Goal: Task Accomplishment & Management: Manage account settings

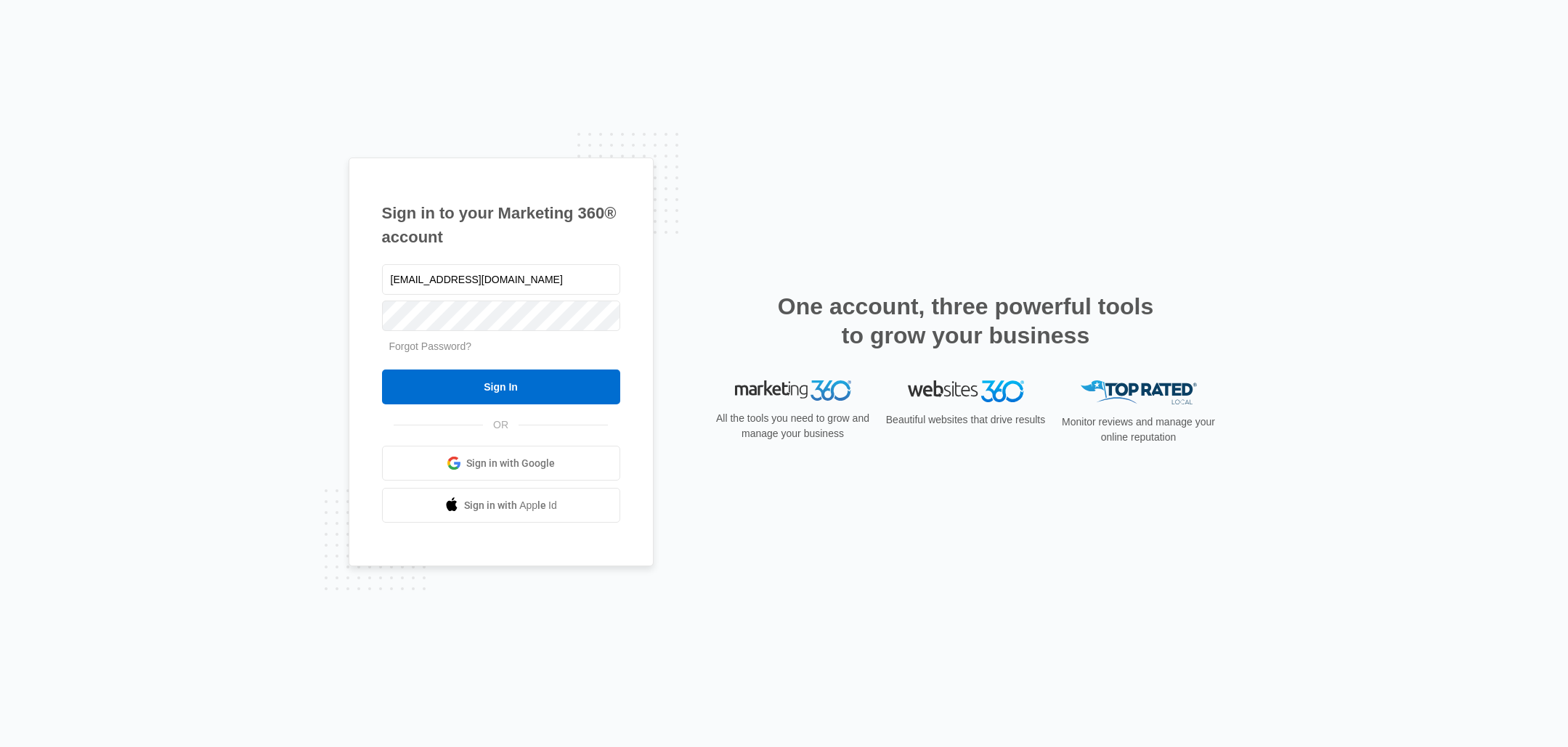
type input "[EMAIL_ADDRESS][DOMAIN_NAME]"
click at [485, 378] on input "Sign In" at bounding box center [500, 386] width 238 height 35
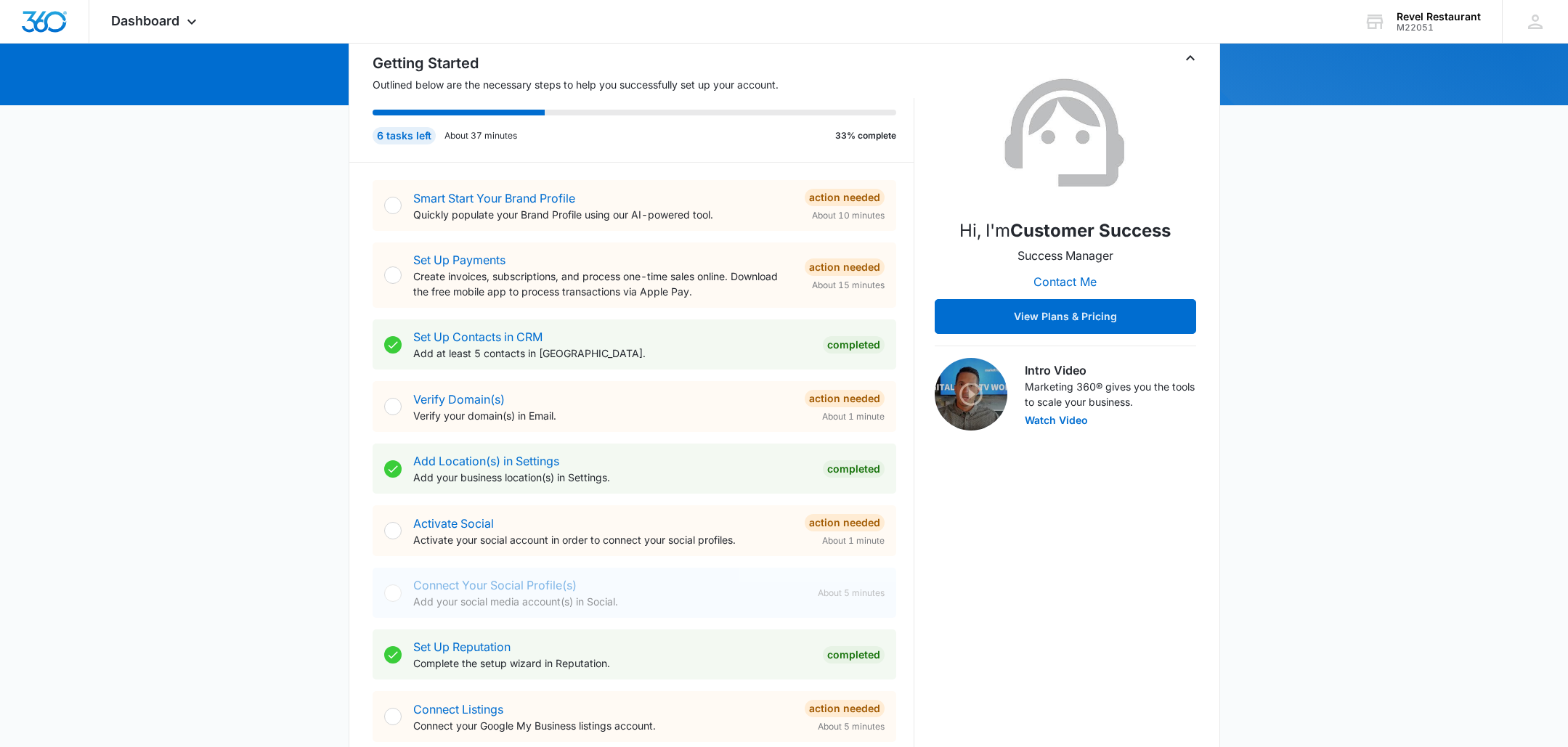
scroll to position [158, 0]
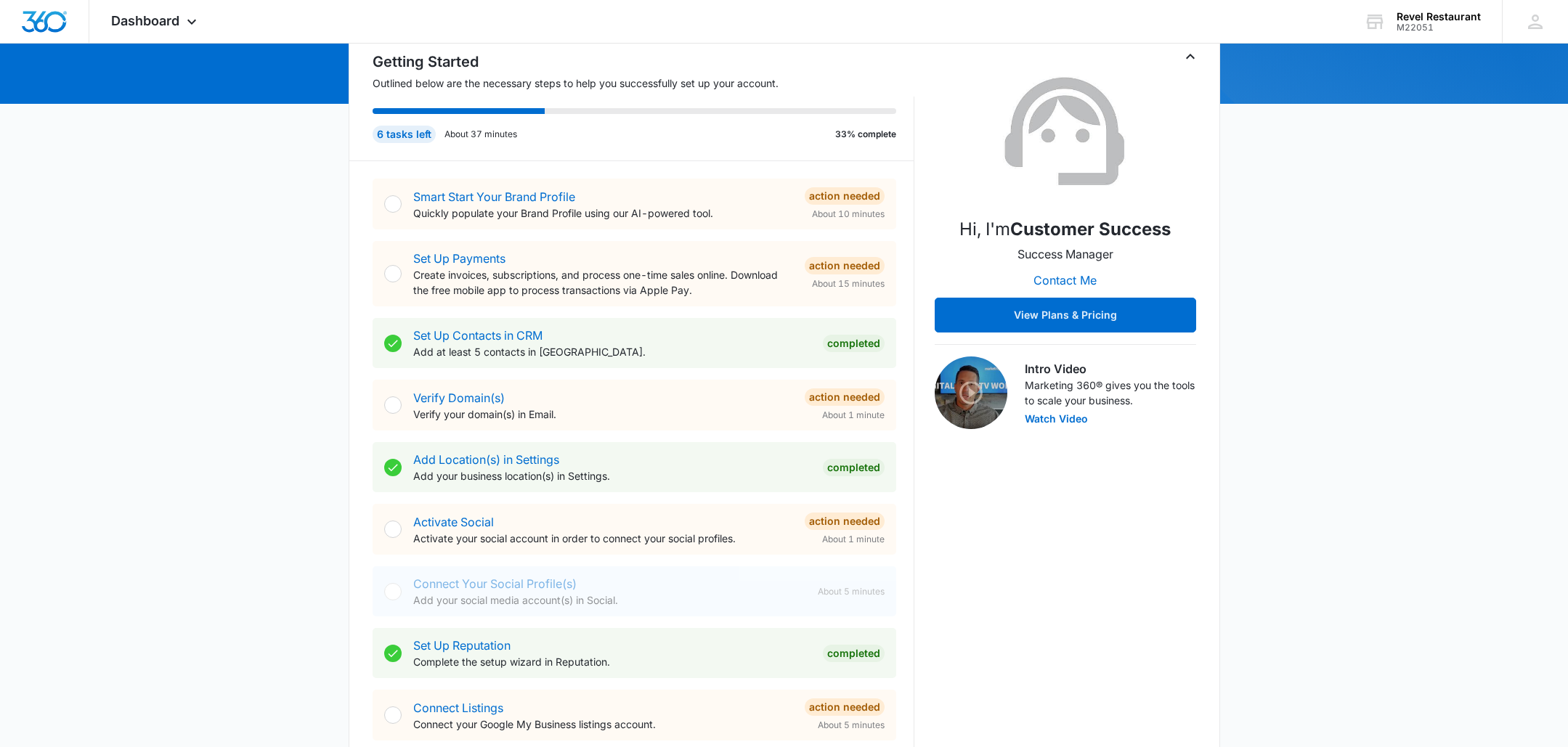
click at [393, 530] on div at bounding box center [392, 528] width 17 height 17
click at [477, 519] on link "Activate Social" at bounding box center [453, 521] width 81 height 15
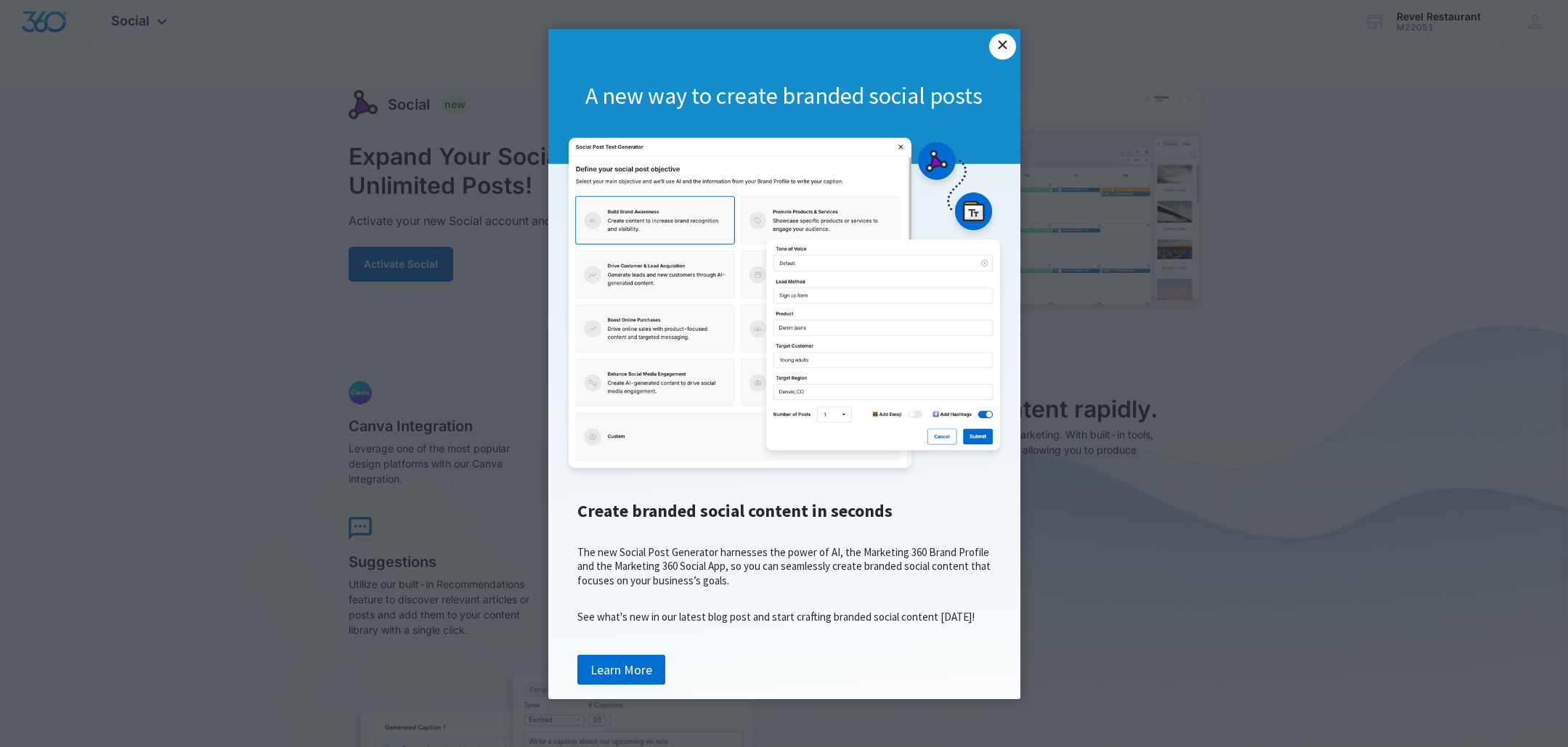
click at [1008, 47] on link "×" at bounding box center [1002, 46] width 26 height 26
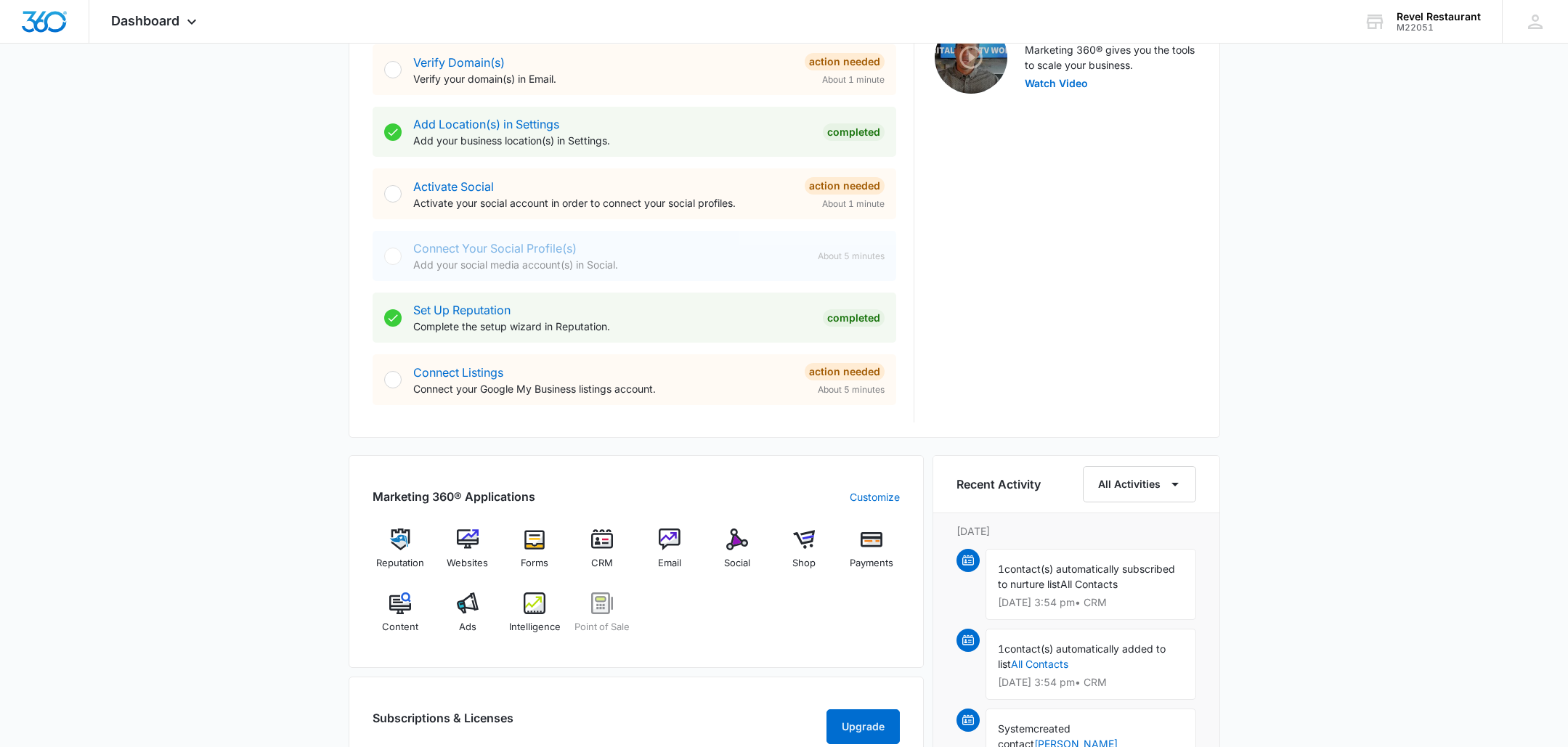
scroll to position [494, 0]
click at [390, 374] on div at bounding box center [392, 377] width 17 height 17
click at [471, 369] on link "Connect Listings" at bounding box center [458, 371] width 90 height 15
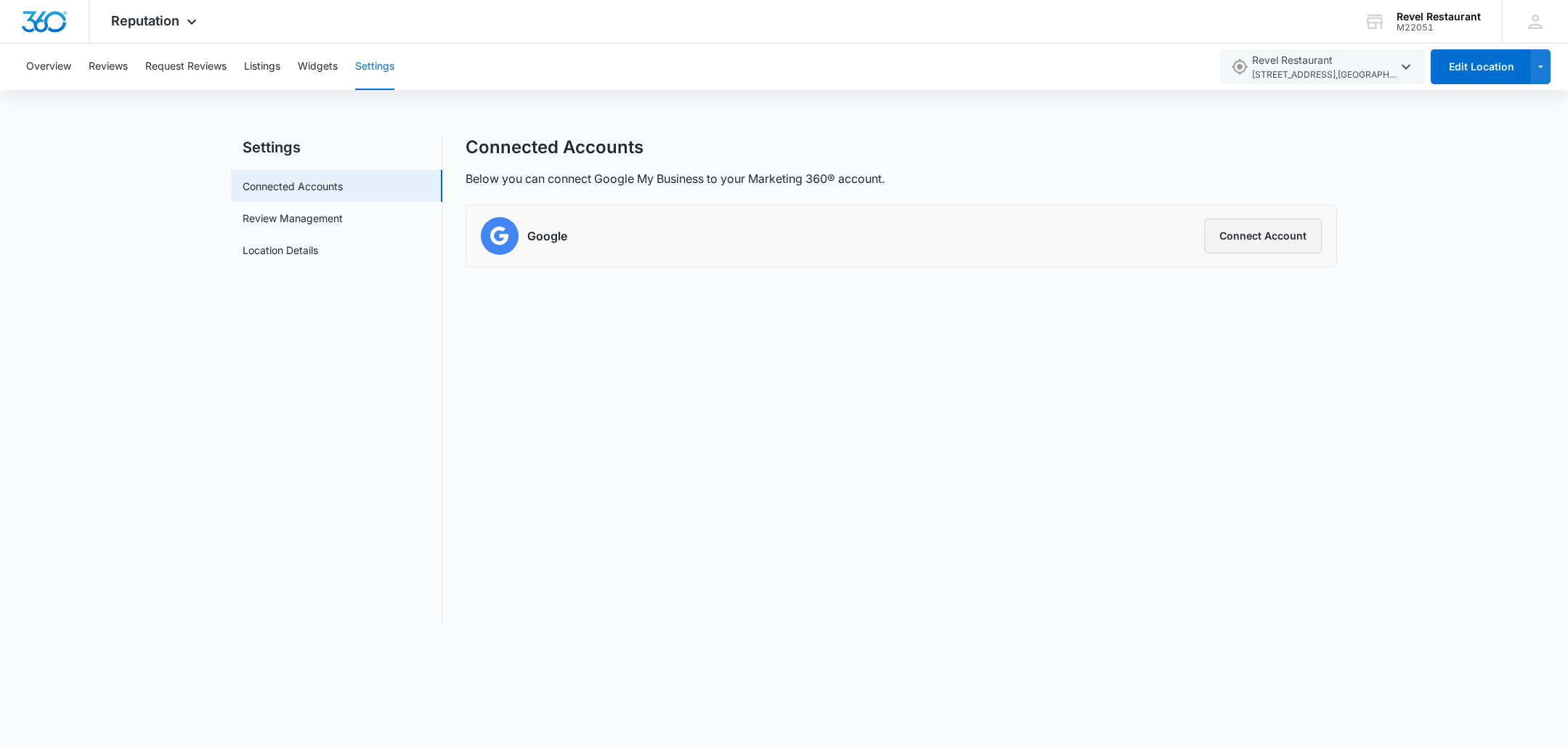
click at [1272, 238] on button "Connect Account" at bounding box center [1262, 236] width 118 height 35
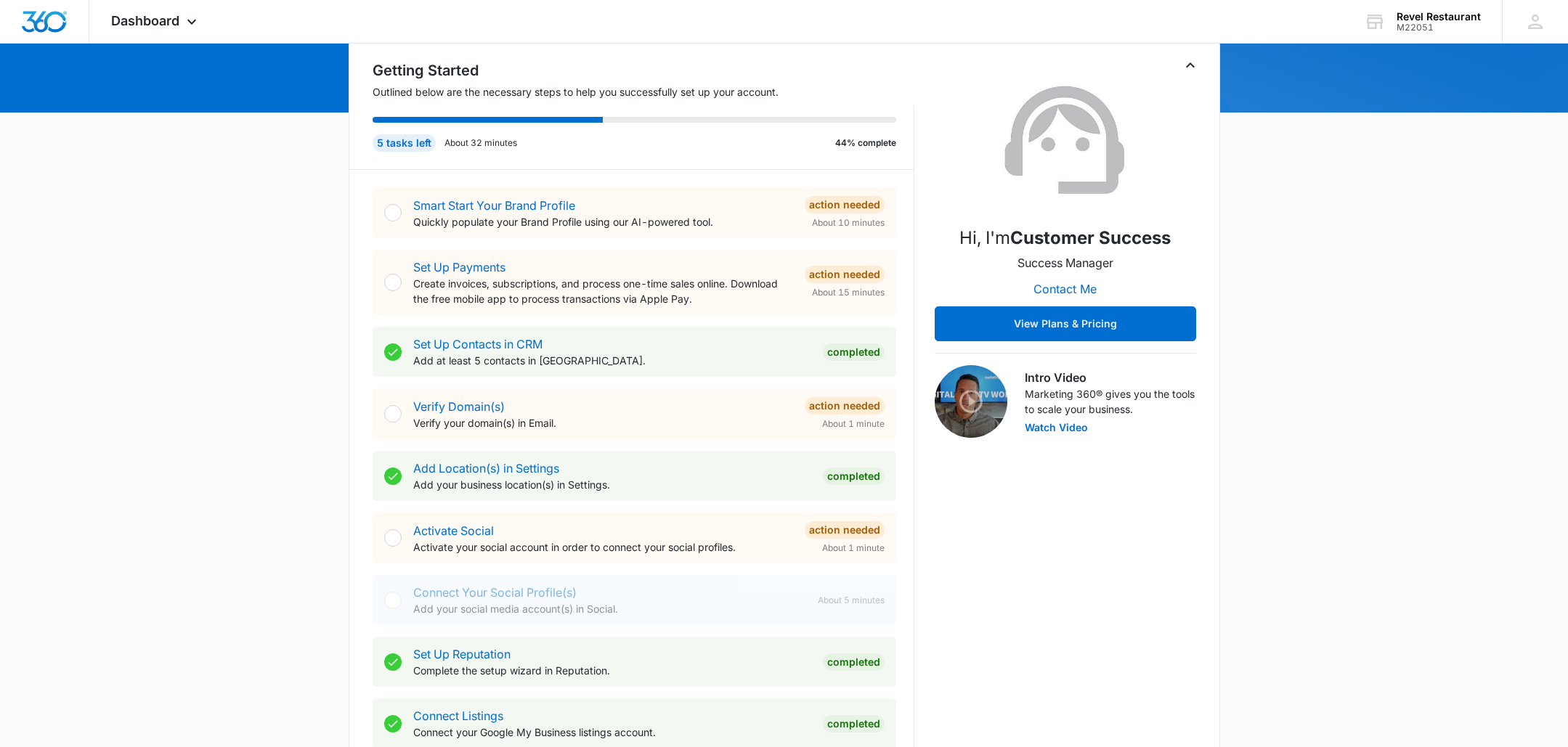
scroll to position [144, 0]
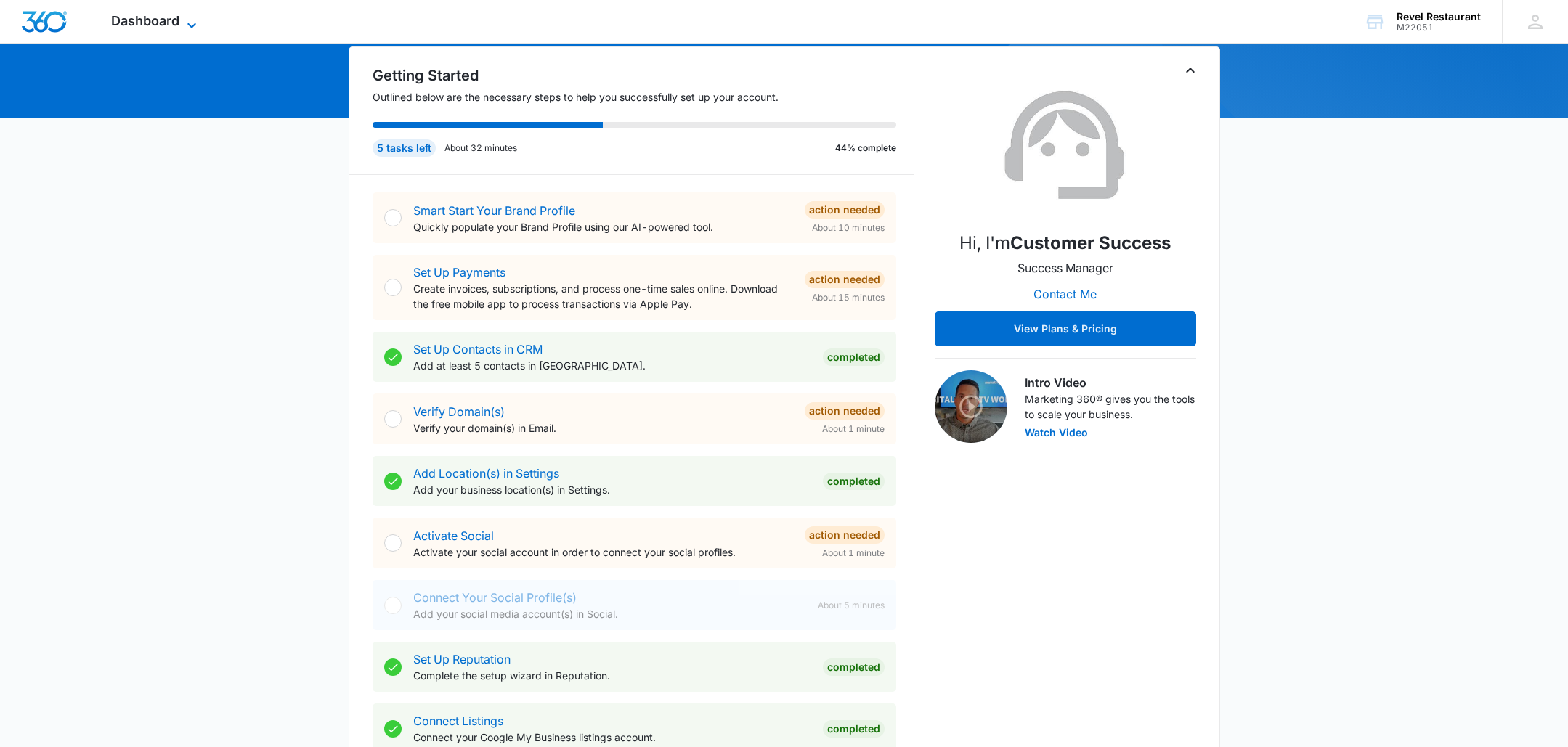
click at [165, 17] on span "Dashboard" at bounding box center [145, 20] width 68 height 15
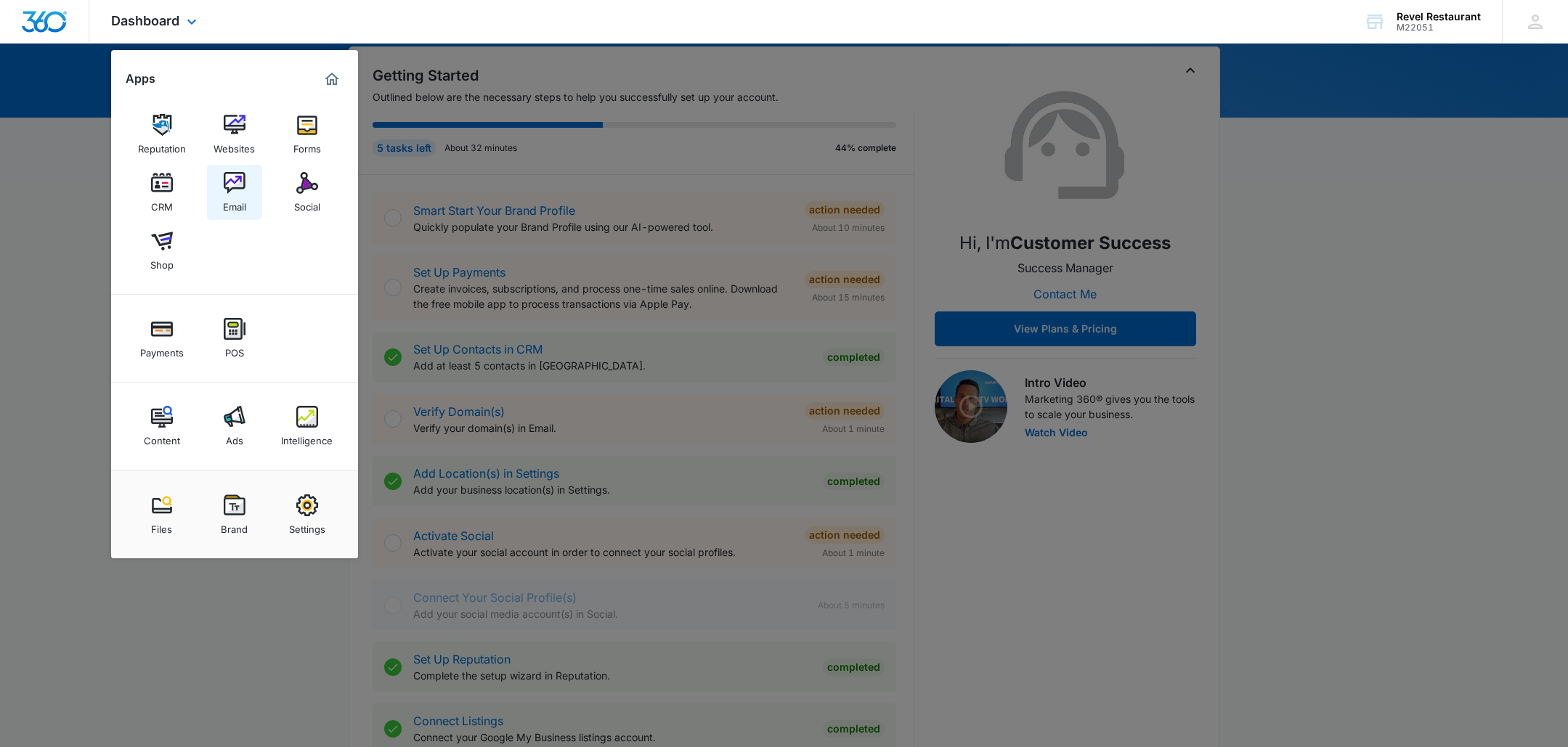
click at [232, 191] on img at bounding box center [235, 183] width 22 height 22
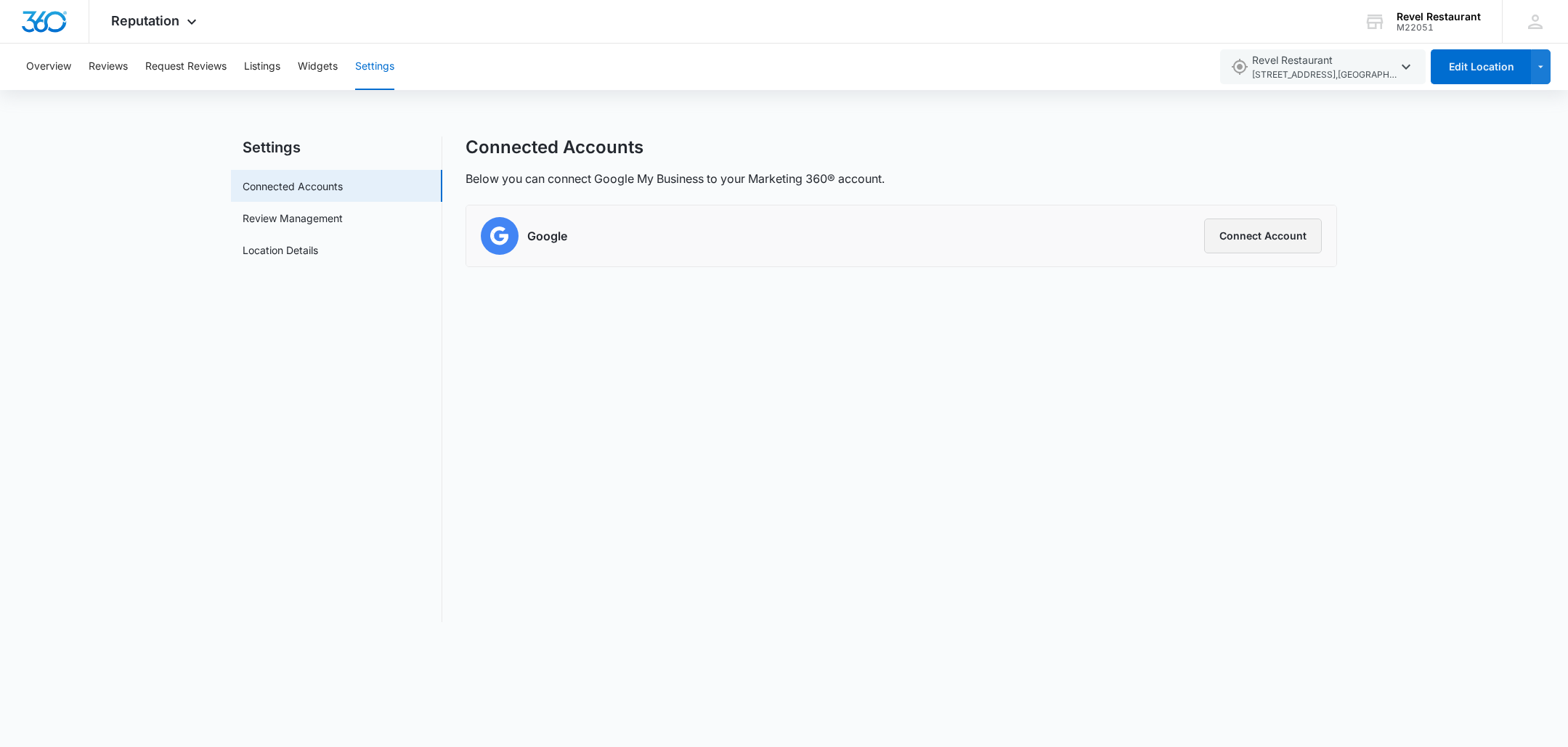
click at [1248, 238] on button "Connect Account" at bounding box center [1262, 236] width 118 height 35
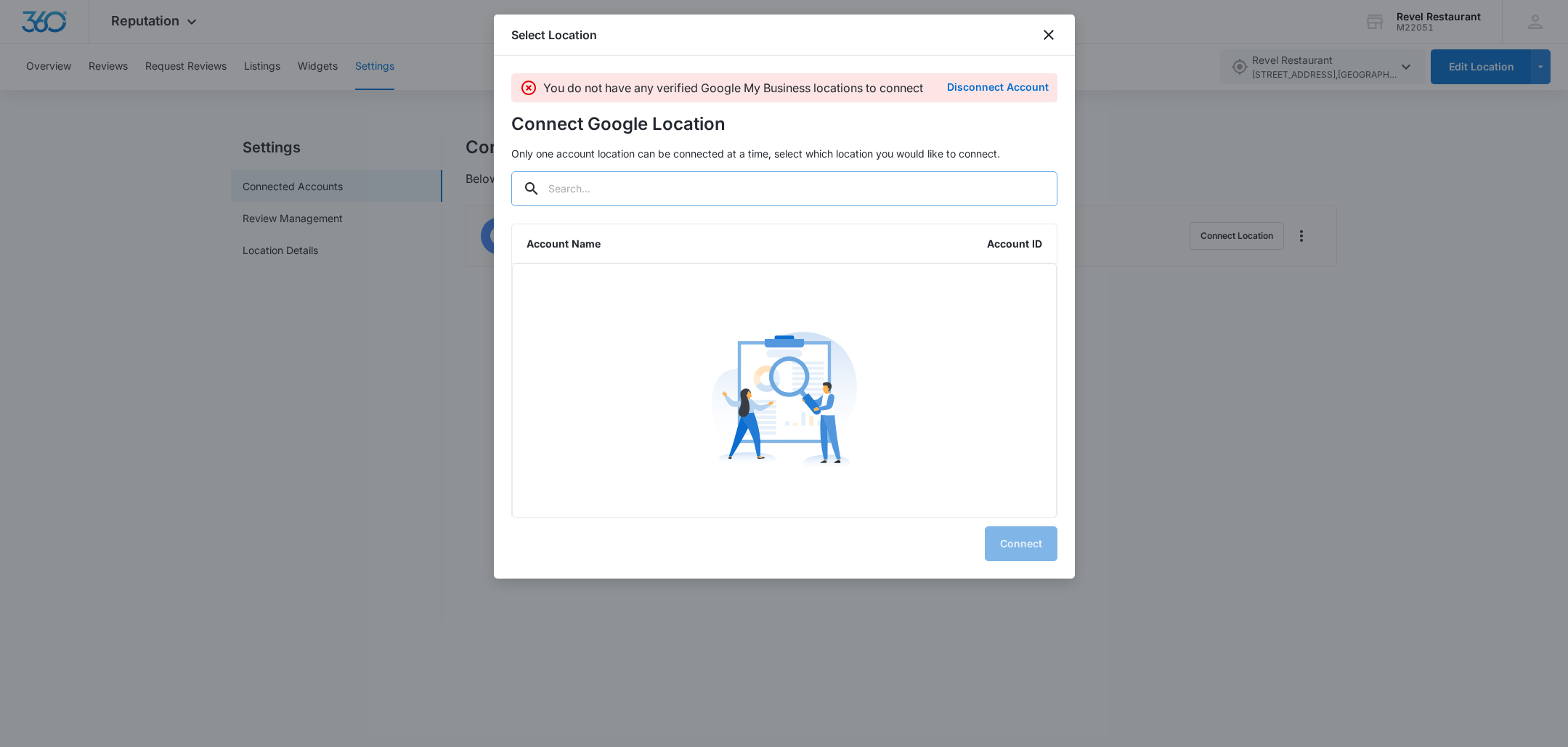
click at [614, 191] on input "text" at bounding box center [784, 189] width 546 height 35
click at [1043, 35] on icon "close" at bounding box center [1048, 34] width 17 height 17
